Goal: Task Accomplishment & Management: Complete application form

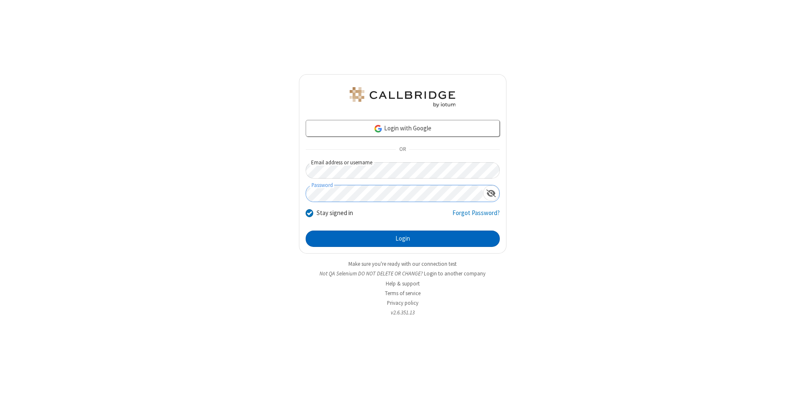
click at [403, 239] on button "Login" at bounding box center [403, 239] width 194 height 17
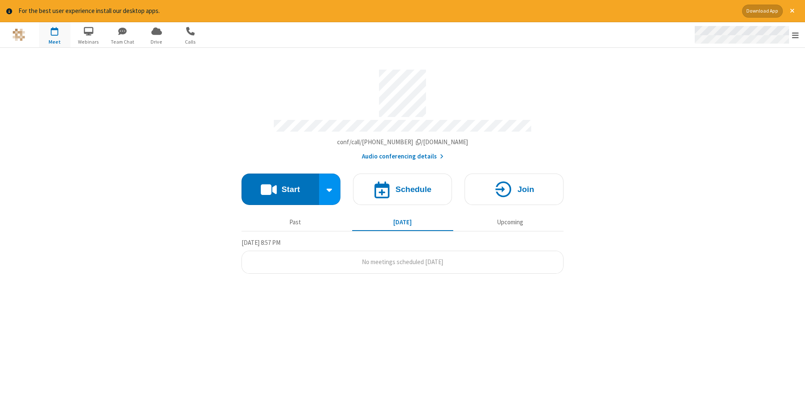
click at [795, 35] on span "Open menu" at bounding box center [795, 35] width 7 height 8
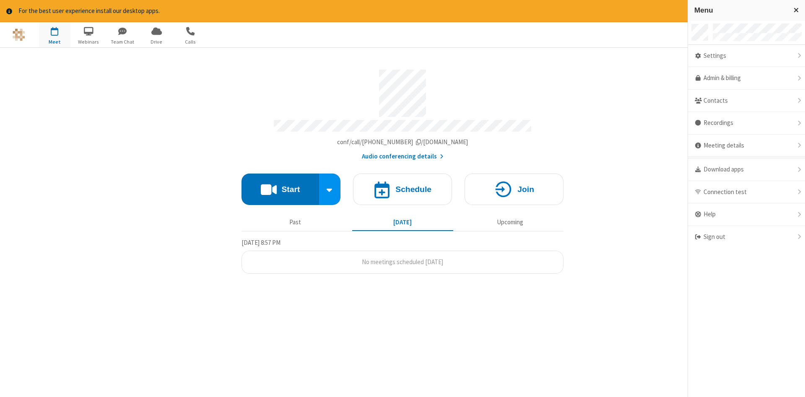
click at [55, 34] on span "button" at bounding box center [54, 31] width 31 height 14
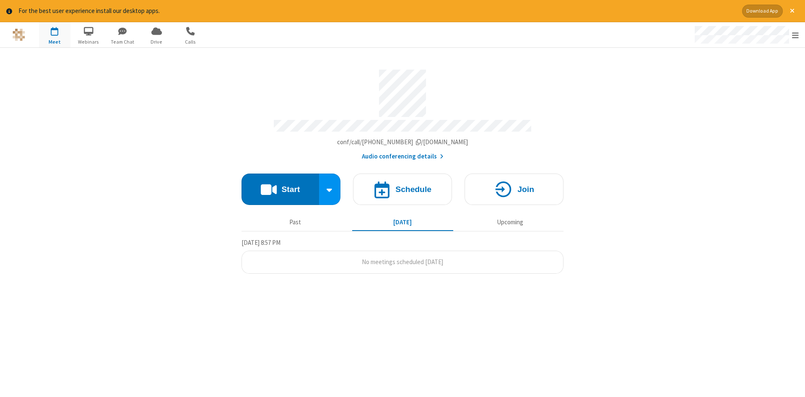
click at [55, 34] on span "button" at bounding box center [54, 31] width 31 height 14
click at [403, 186] on h4 "Schedule" at bounding box center [413, 189] width 36 height 8
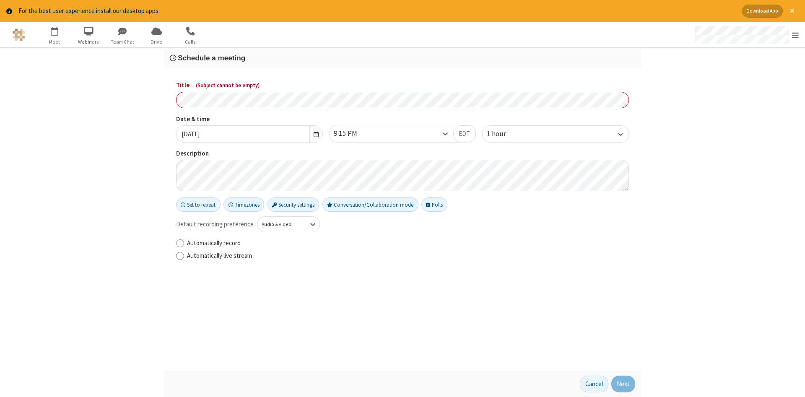
click at [403, 57] on h3 "Schedule a meeting" at bounding box center [402, 58] width 465 height 8
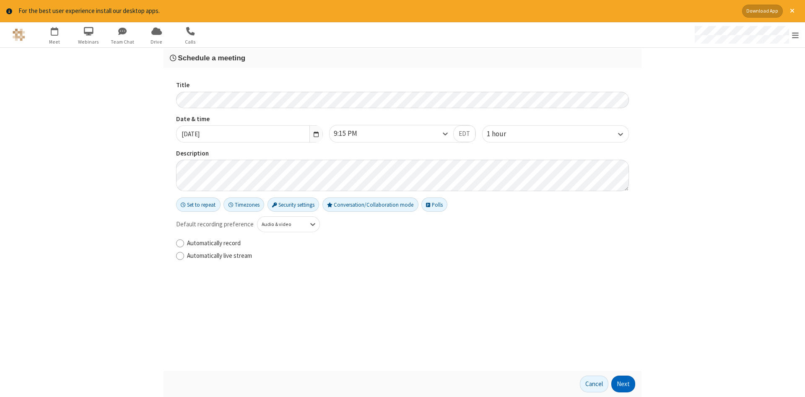
click at [623, 384] on button "Next" at bounding box center [623, 384] width 24 height 17
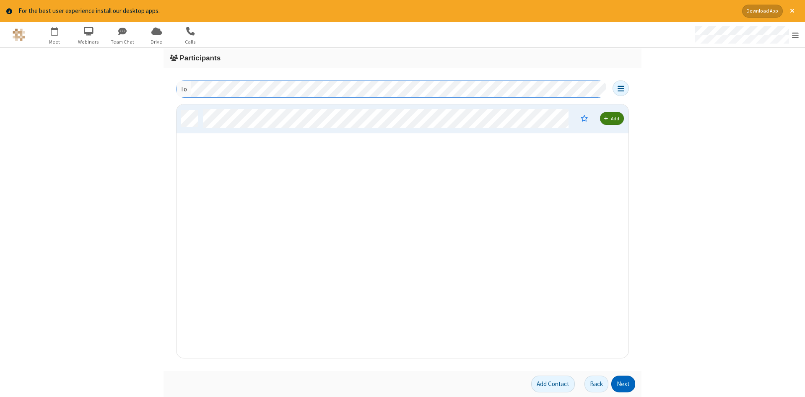
click at [623, 384] on button "Next" at bounding box center [623, 384] width 24 height 17
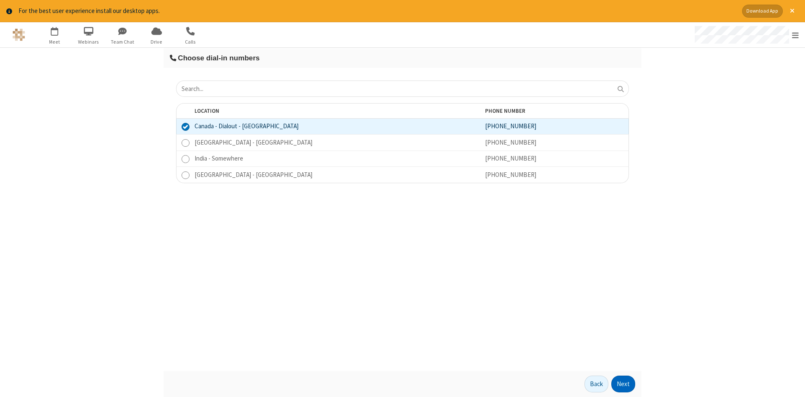
click at [623, 384] on button "Next" at bounding box center [623, 384] width 24 height 17
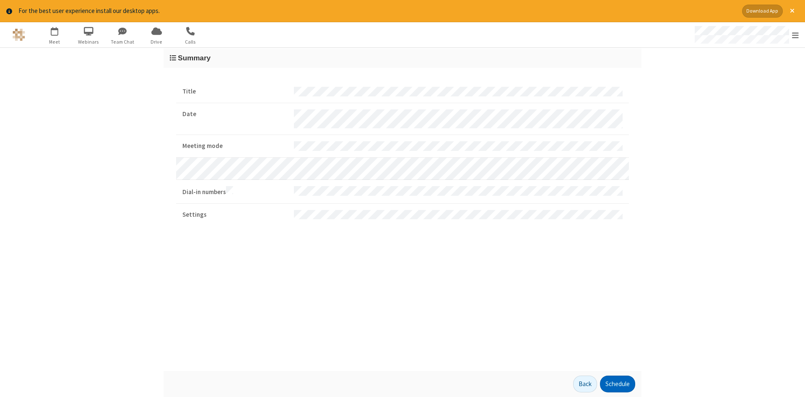
click at [617, 384] on button "Schedule" at bounding box center [617, 384] width 35 height 17
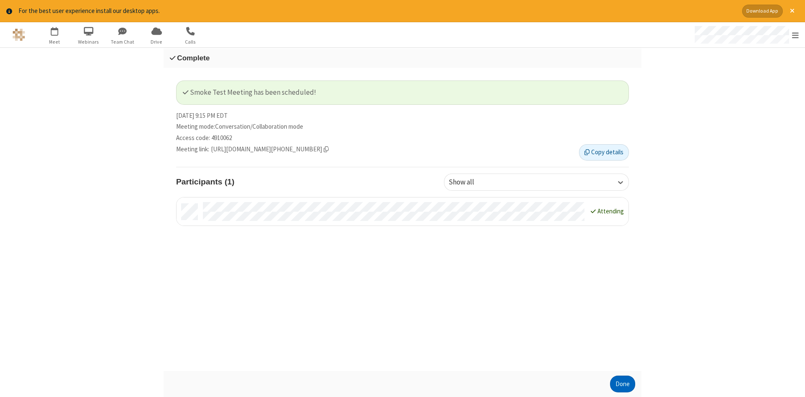
click at [623, 384] on button "Done" at bounding box center [622, 384] width 25 height 17
